Goal: Check status: Check status

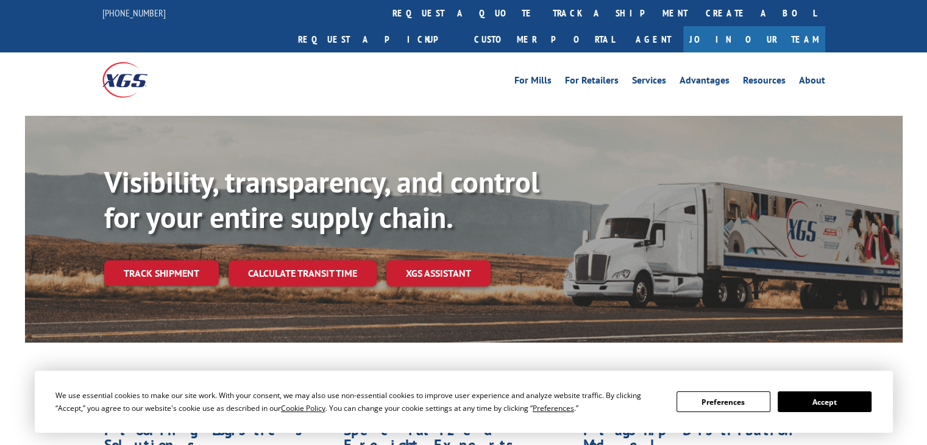
click at [544, 17] on link "track a shipment" at bounding box center [620, 13] width 153 height 26
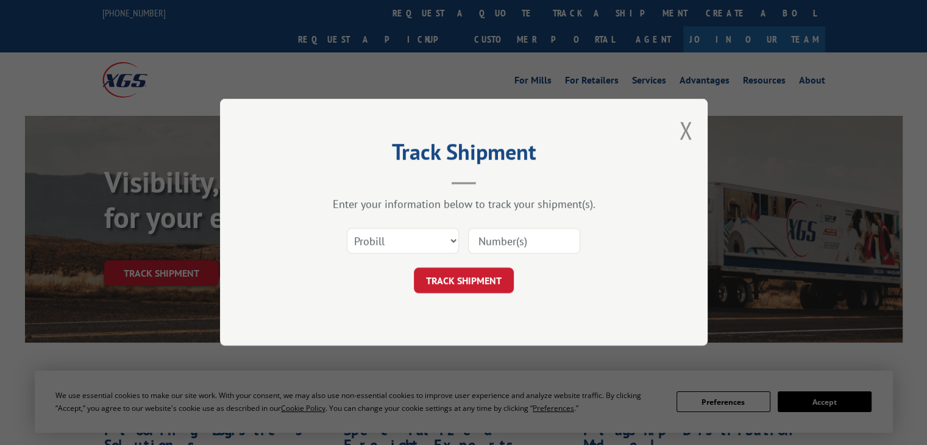
click at [500, 249] on input at bounding box center [524, 241] width 112 height 26
paste input "12970596"
type input "12970596"
click at [486, 272] on button "TRACK SHIPMENT" at bounding box center [464, 281] width 100 height 26
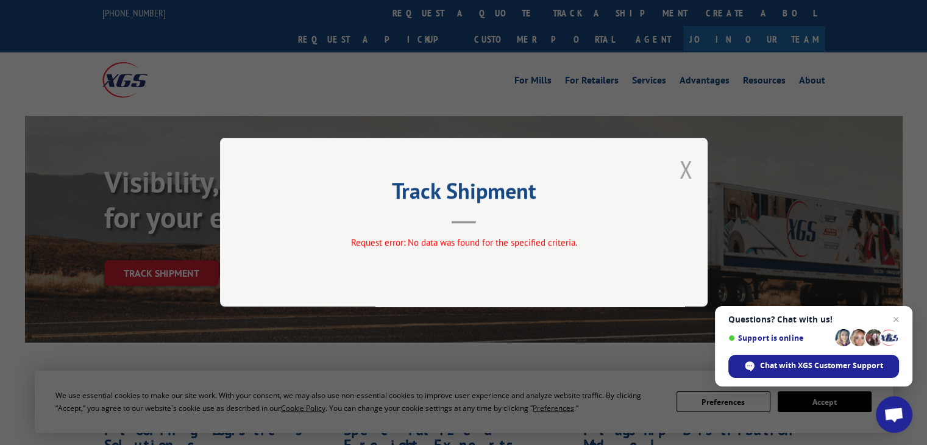
click at [679, 171] on button "Close modal" at bounding box center [685, 169] width 13 height 32
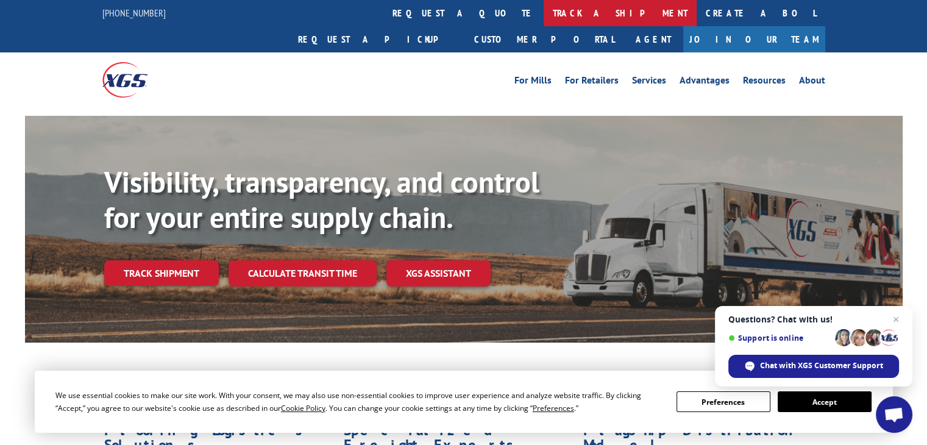
click at [544, 10] on link "track a shipment" at bounding box center [620, 13] width 153 height 26
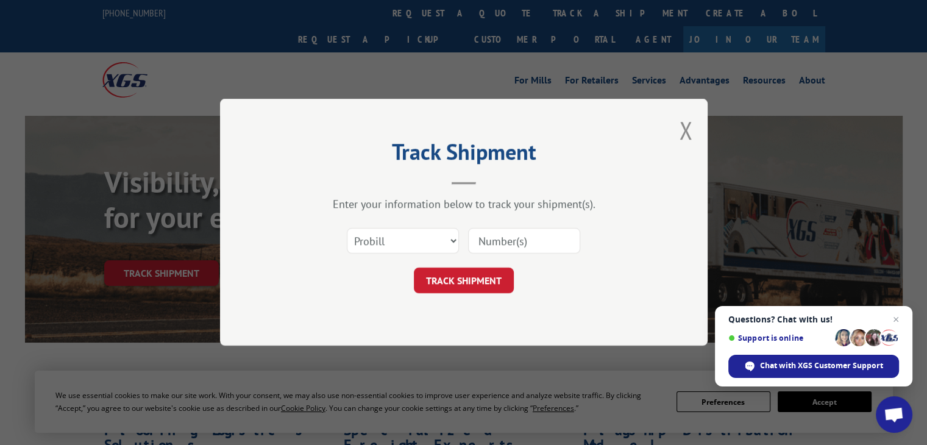
click at [500, 236] on input at bounding box center [524, 241] width 112 height 26
paste input "17501654"
type input "17501654"
click at [485, 285] on button "TRACK SHIPMENT" at bounding box center [464, 281] width 100 height 26
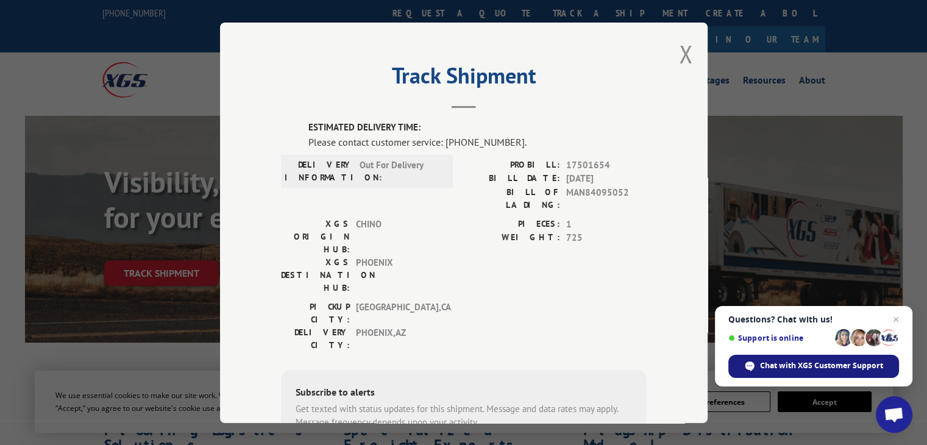
click at [823, 364] on span "Chat with XGS Customer Support" at bounding box center [821, 365] width 123 height 11
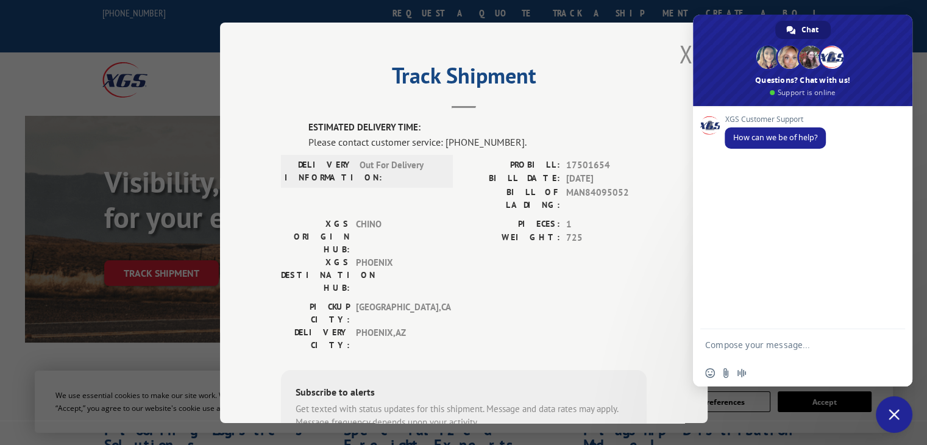
click at [765, 339] on textarea "Compose your message..." at bounding box center [790, 344] width 171 height 30
type textarea "17501654 delivery status"
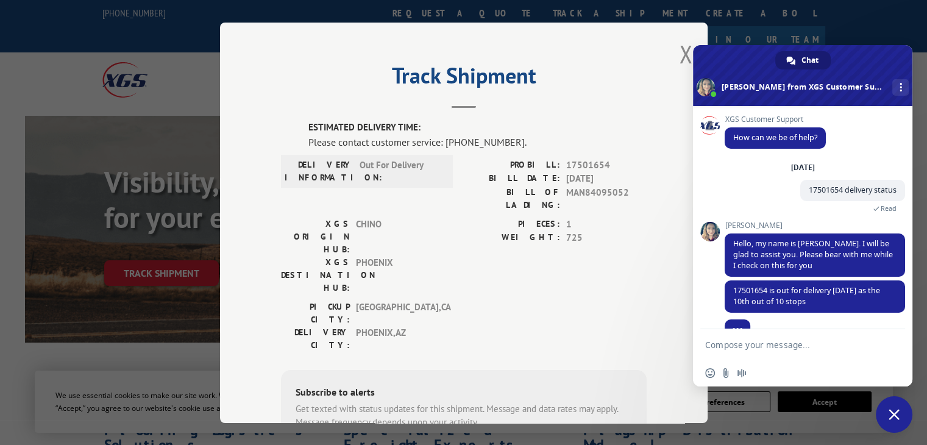
scroll to position [24, 0]
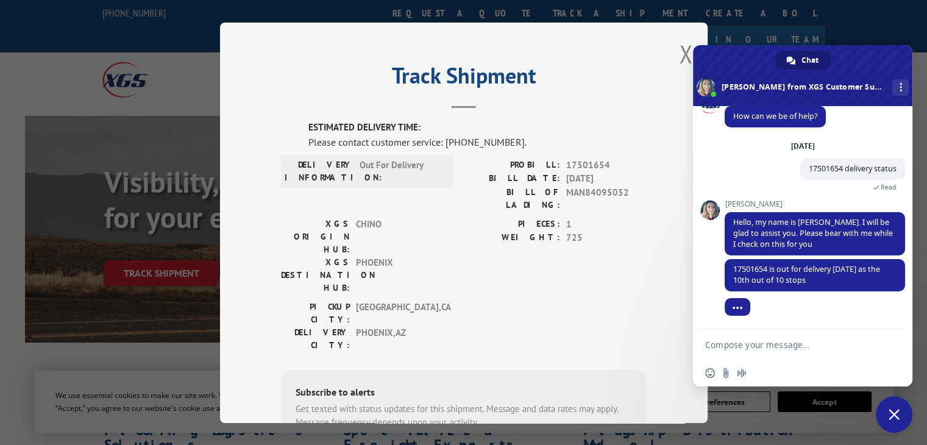
click at [799, 347] on textarea "Compose your message..." at bounding box center [790, 344] width 171 height 30
type textarea "M"
type textarea "W"
click at [712, 345] on textarea "may we know the cause of delay?" at bounding box center [790, 344] width 171 height 30
type textarea "May we know the cause of delay?"
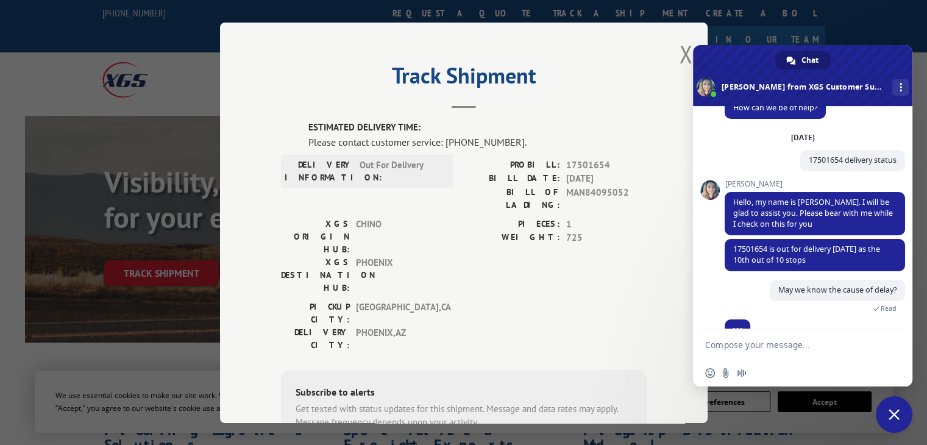
scroll to position [54, 0]
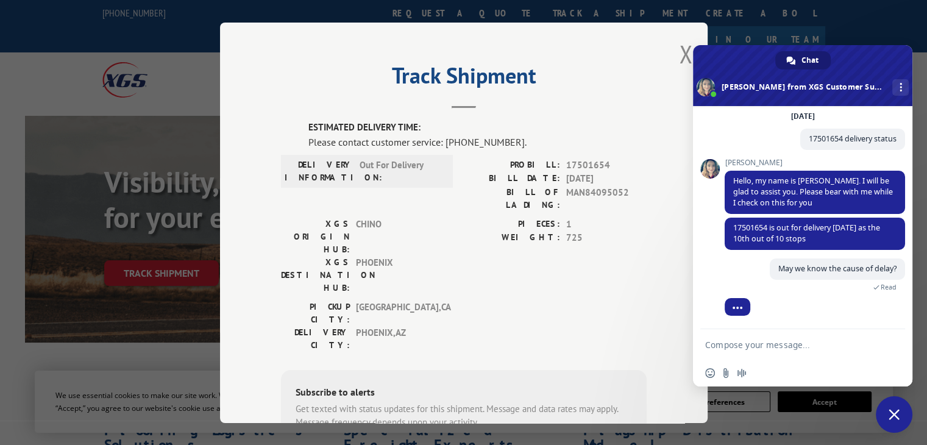
click at [621, 121] on label "ESTIMATED DELIVERY TIME:" at bounding box center [477, 128] width 338 height 14
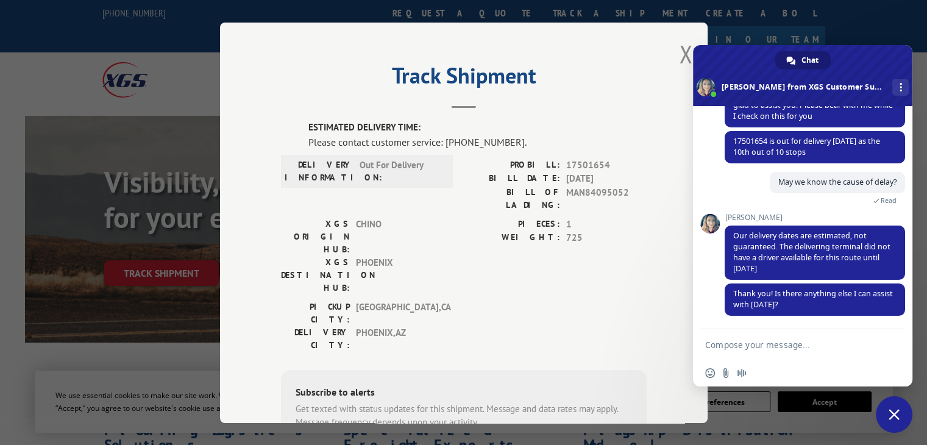
scroll to position [168, 0]
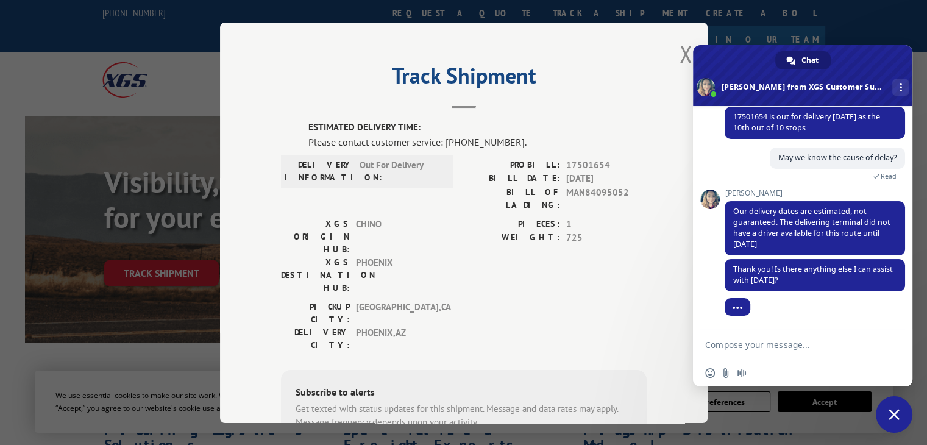
click at [619, 300] on div "[GEOGRAPHIC_DATA]: [GEOGRAPHIC_DATA] , [GEOGRAPHIC_DATA]: [GEOGRAPHIC_DATA] , […" at bounding box center [464, 328] width 366 height 57
drag, startPoint x: 735, startPoint y: 207, endPoint x: 778, endPoint y: 215, distance: 44.1
click at [778, 215] on span "Our delivery dates are estimated, not guaranteed. The delivering terminal did n…" at bounding box center [811, 227] width 157 height 43
copy span "Our delivery dates are estimated, not guaranteed."
click at [801, 343] on textarea "Compose your message..." at bounding box center [790, 344] width 171 height 30
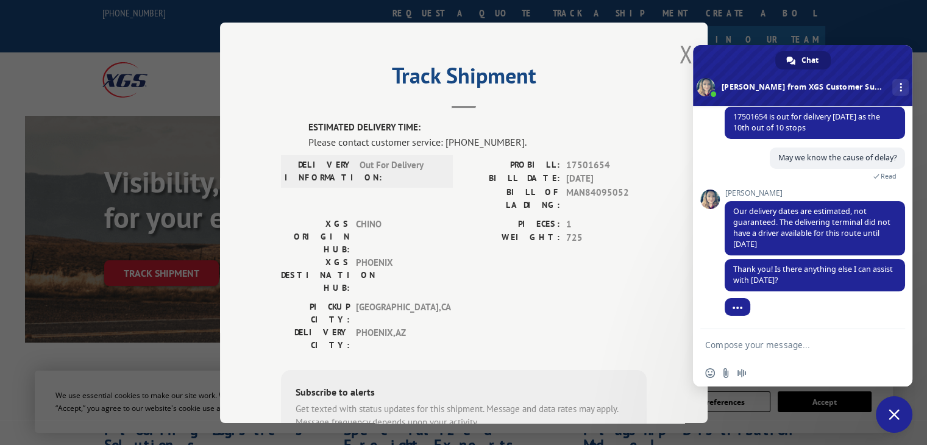
click at [636, 300] on div "[GEOGRAPHIC_DATA]: [GEOGRAPHIC_DATA] , [GEOGRAPHIC_DATA]: [GEOGRAPHIC_DATA] , […" at bounding box center [464, 328] width 366 height 57
